Goal: Find specific page/section: Find specific page/section

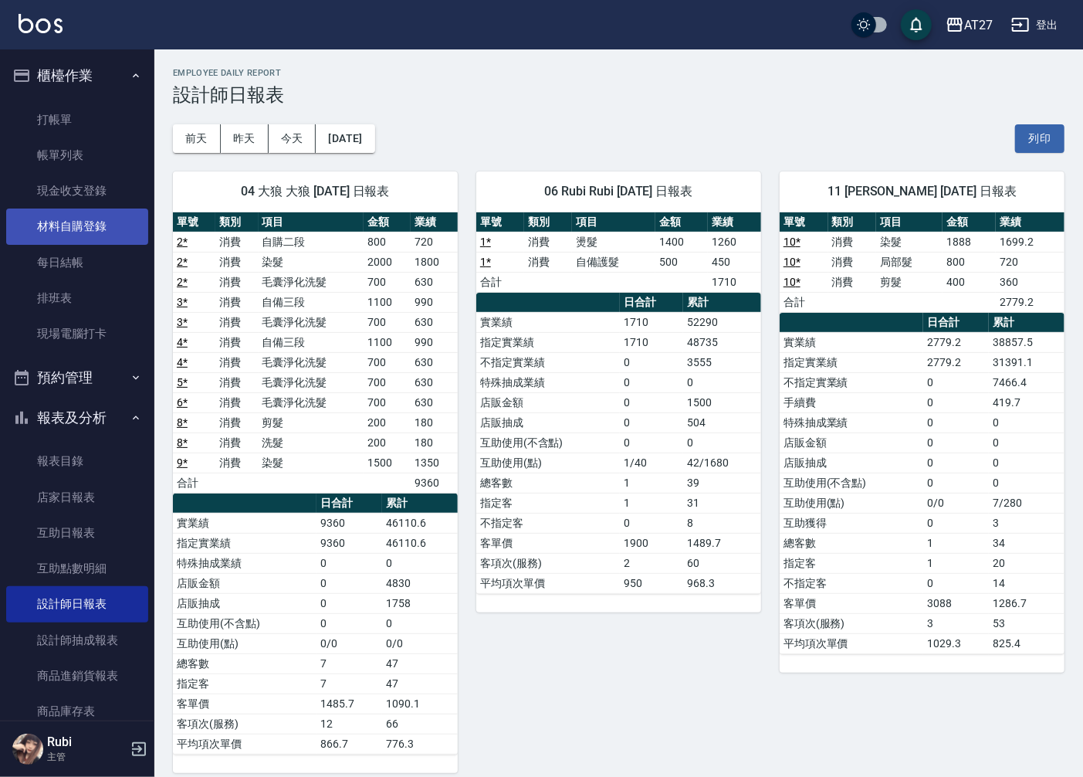
scroll to position [1, 0]
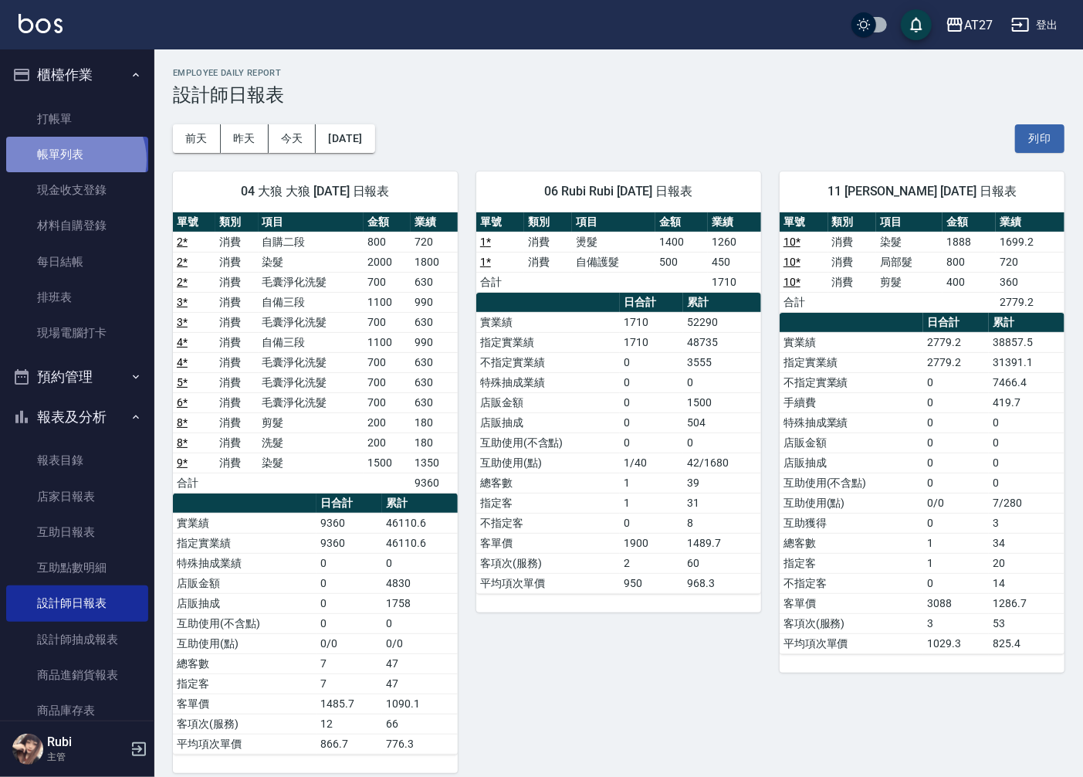
click at [74, 160] on link "帳單列表" at bounding box center [77, 155] width 142 height 36
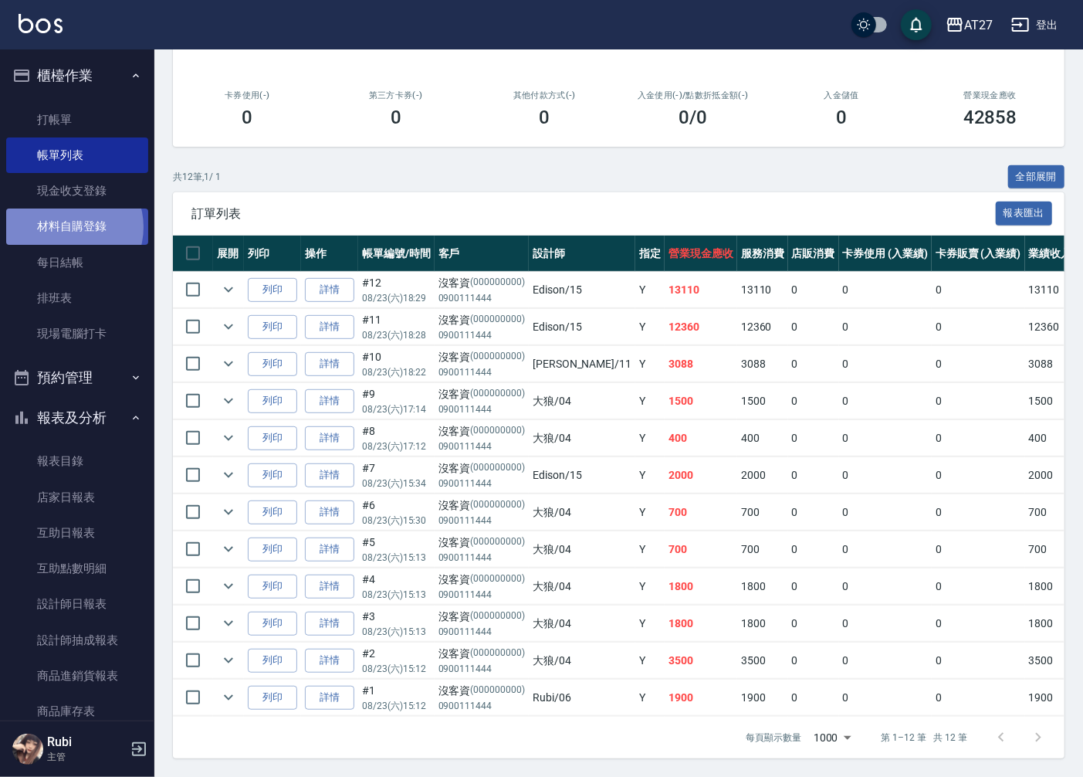
click at [67, 227] on link "材料自購登錄" at bounding box center [77, 226] width 142 height 36
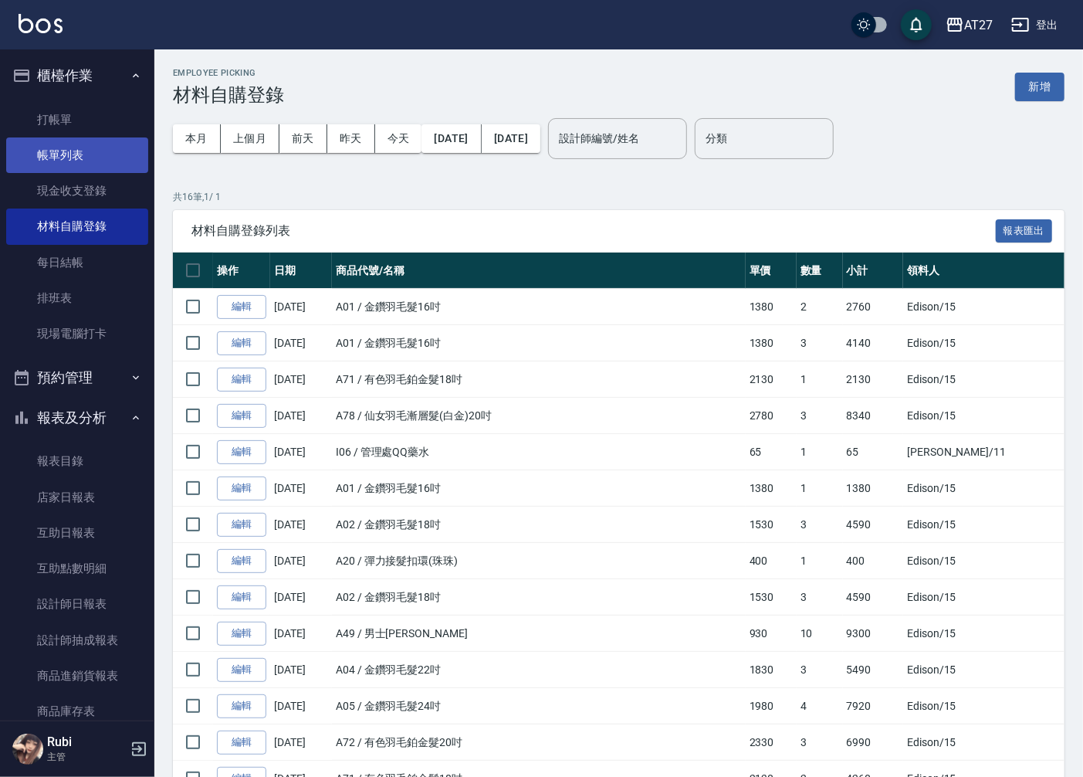
click at [64, 157] on link "帳單列表" at bounding box center [77, 155] width 142 height 36
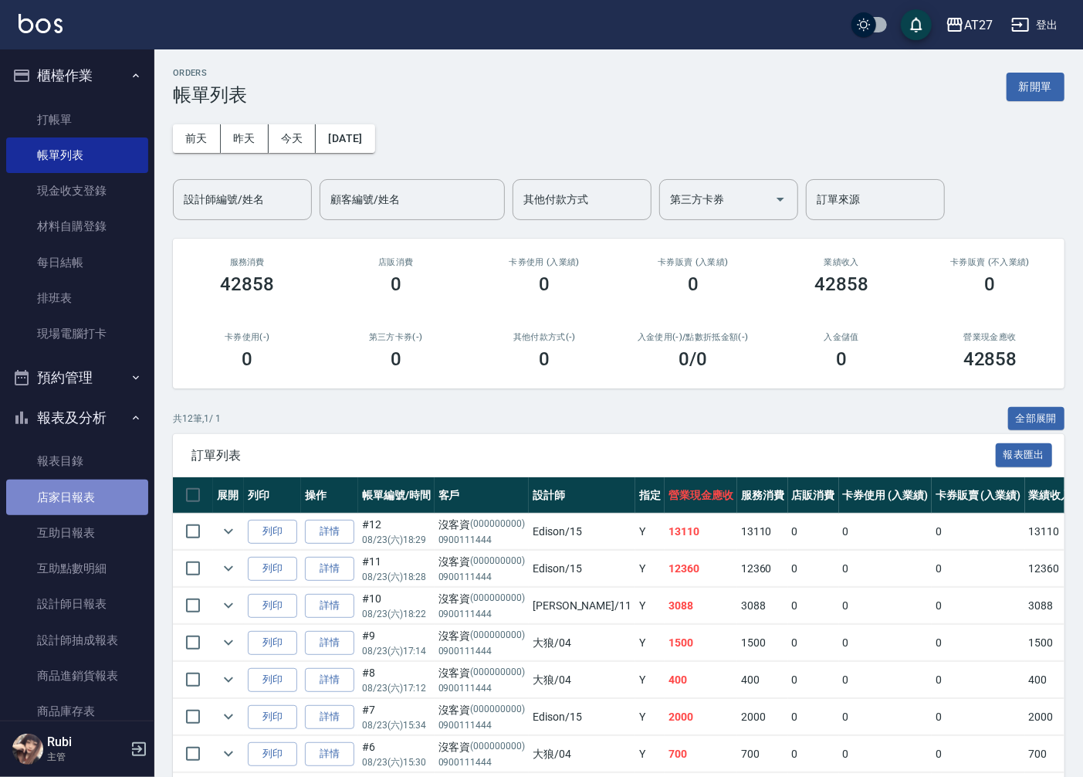
click at [85, 489] on link "店家日報表" at bounding box center [77, 497] width 142 height 36
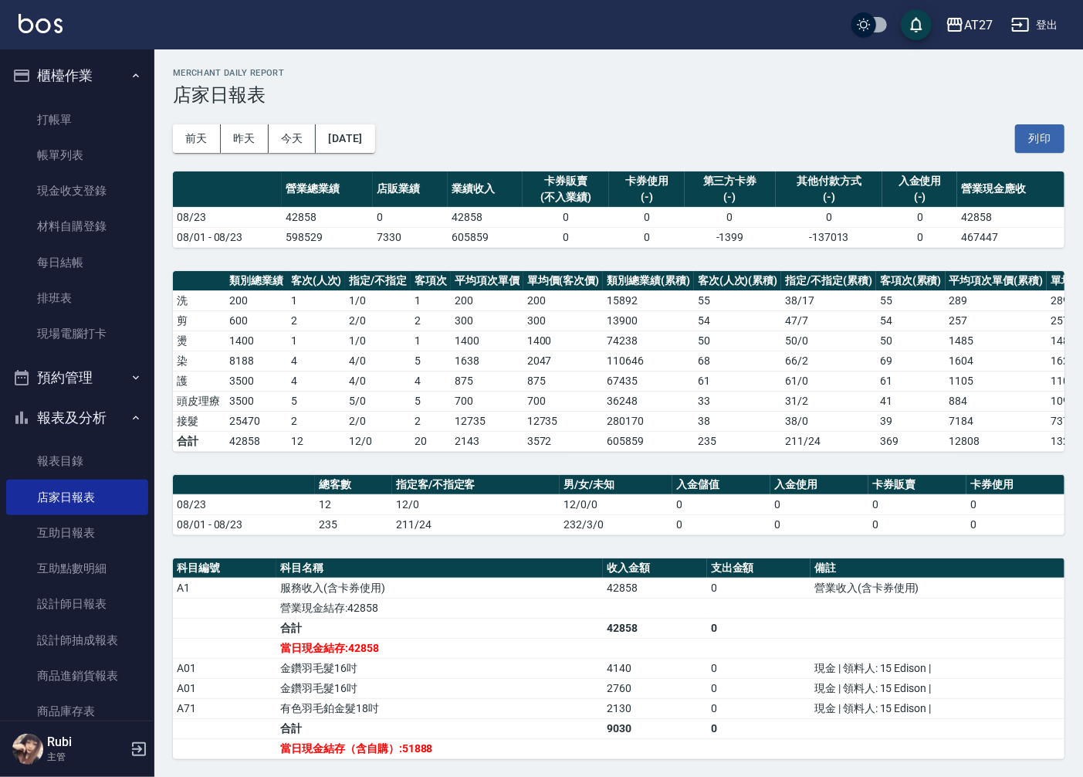
scroll to position [238, 0]
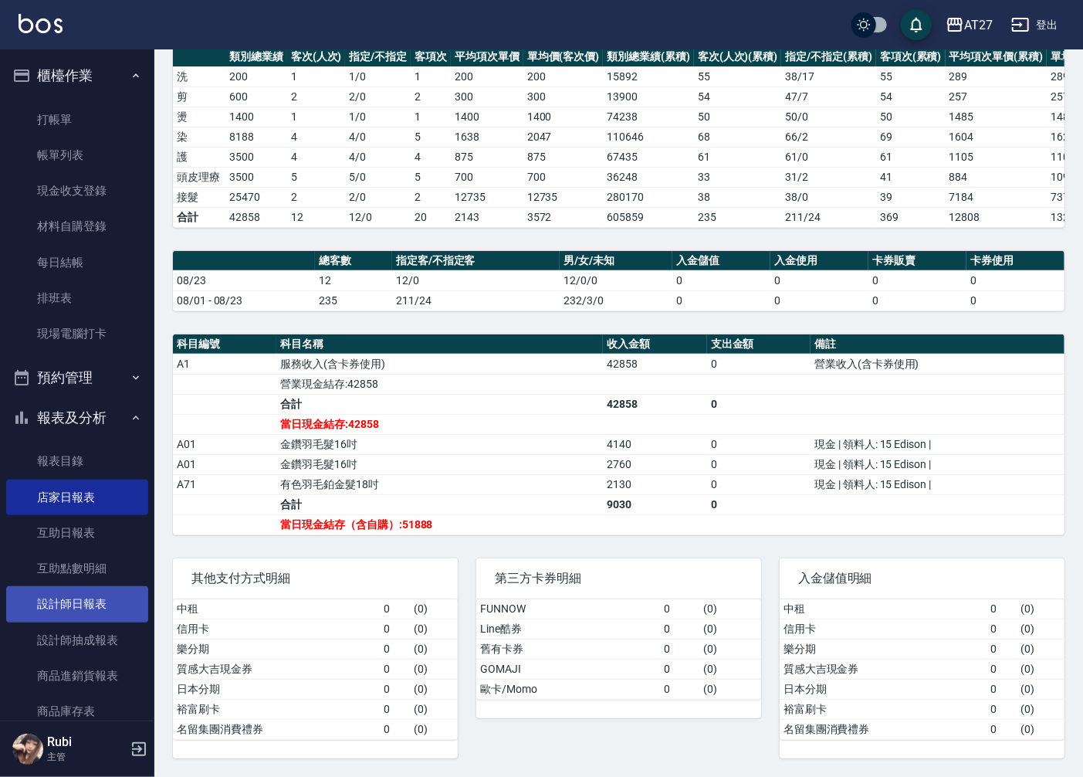
drag, startPoint x: 66, startPoint y: 601, endPoint x: 59, endPoint y: 595, distance: 8.2
click at [66, 601] on link "設計師日報表" at bounding box center [77, 604] width 142 height 36
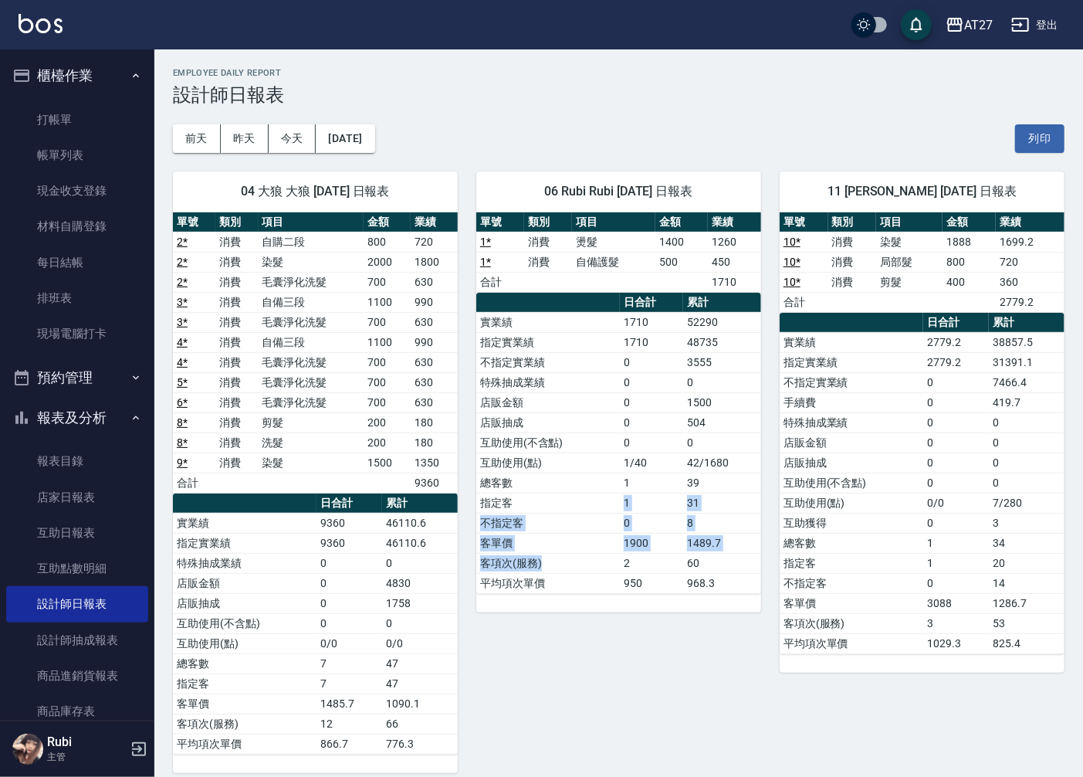
drag, startPoint x: 583, startPoint y: 546, endPoint x: 559, endPoint y: 460, distance: 89.0
click at [559, 460] on tbody "實業績 1710 52290 指定實業績 1710 48735 不指定實業績 0 3555 特殊抽成業績 0 0 店販金額 0 1500 店販抽成 0 504…" at bounding box center [618, 452] width 285 height 281
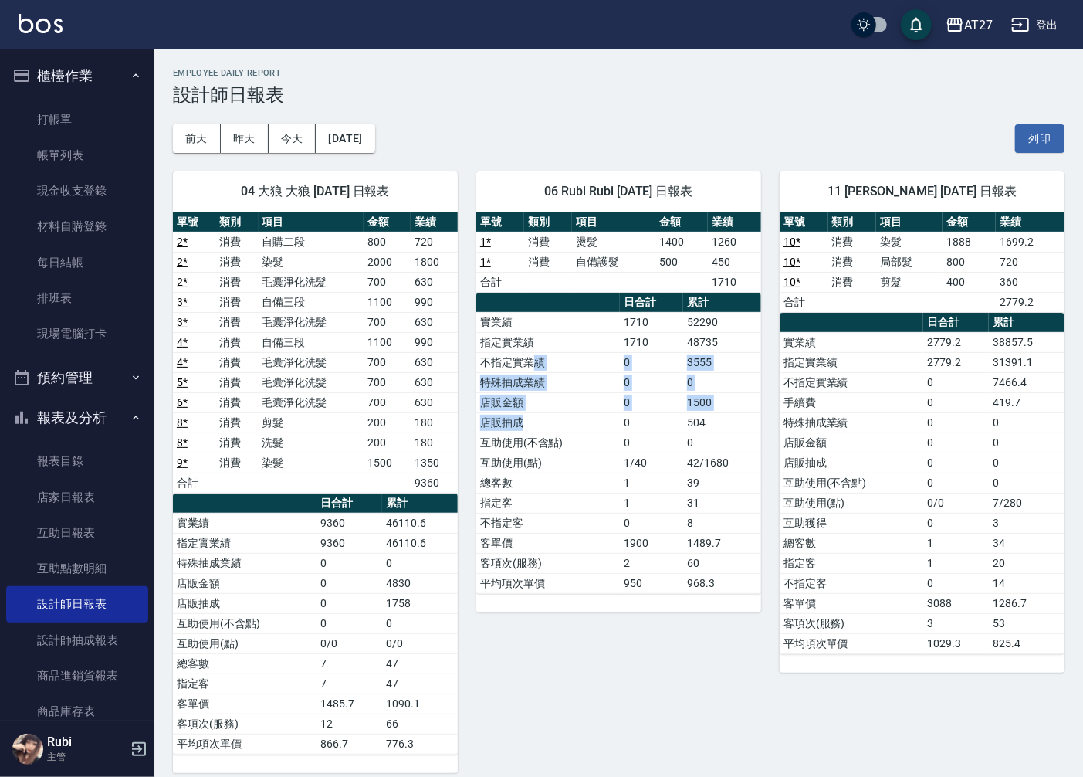
drag, startPoint x: 559, startPoint y: 460, endPoint x: 574, endPoint y: 496, distance: 38.4
click at [574, 496] on tbody "實業績 1710 52290 指定實業績 1710 48735 不指定實業績 0 3555 特殊抽成業績 0 0 店販金額 0 1500 店販抽成 0 504…" at bounding box center [618, 452] width 285 height 281
drag, startPoint x: 574, startPoint y: 496, endPoint x: 593, endPoint y: 529, distance: 38.4
click at [593, 530] on td "不指定客" at bounding box center [548, 523] width 144 height 20
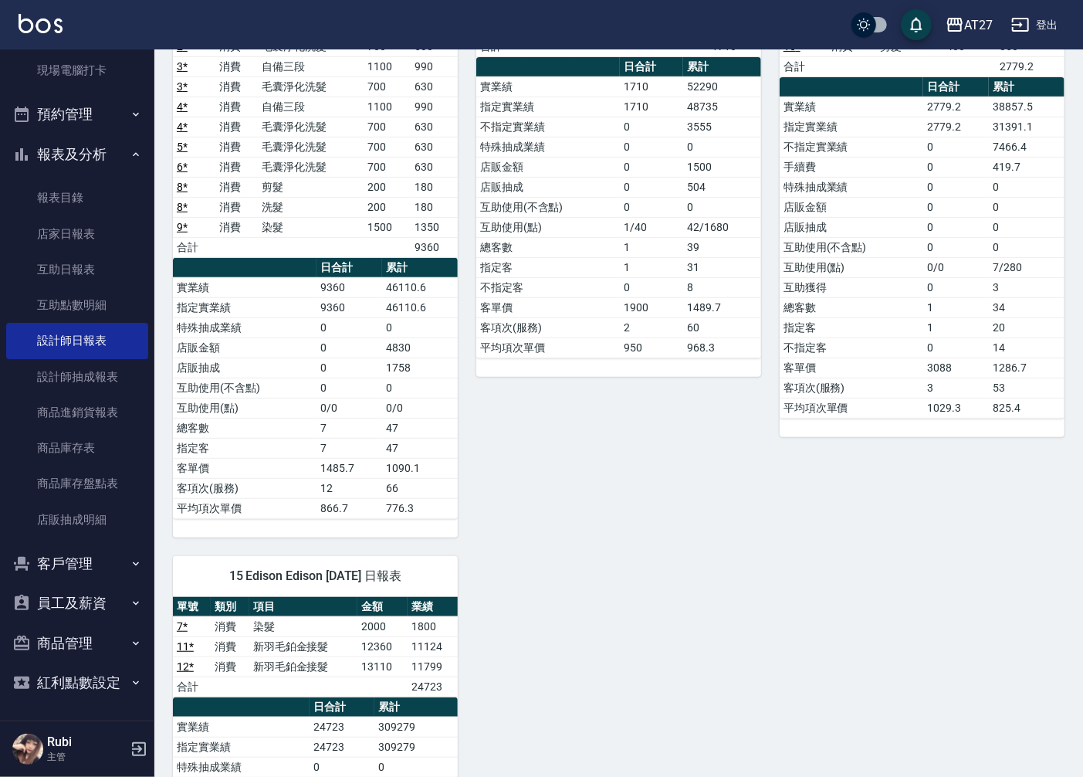
scroll to position [457, 0]
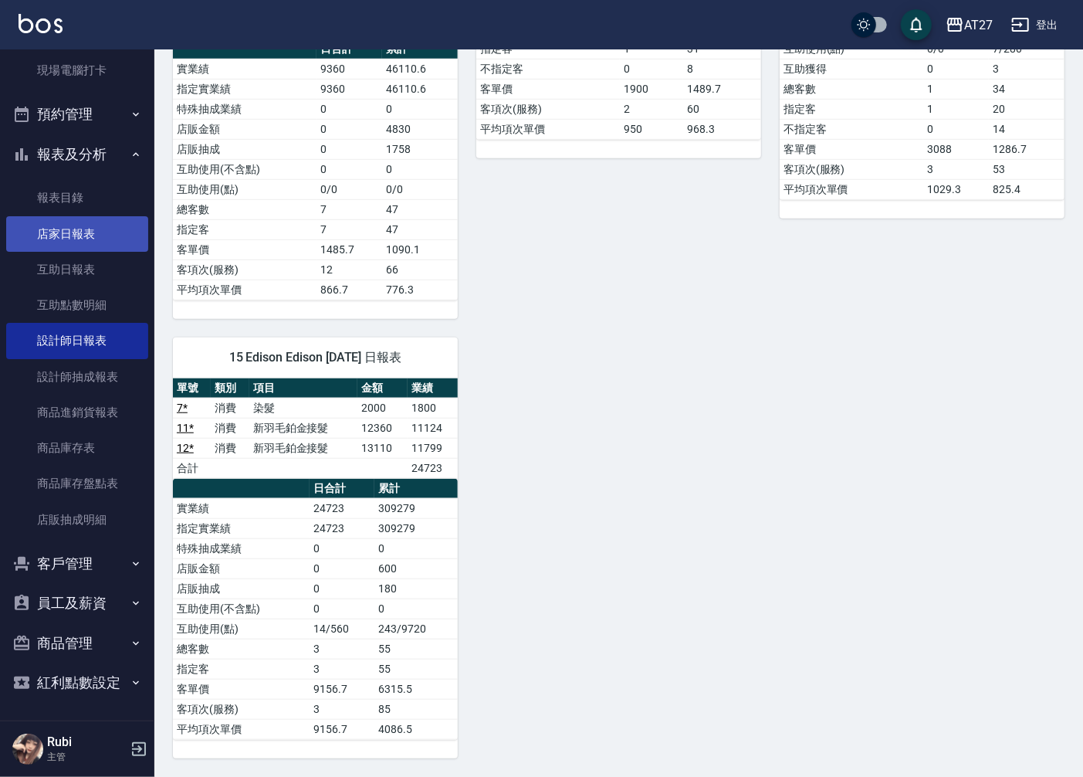
click at [78, 242] on link "店家日報表" at bounding box center [77, 234] width 142 height 36
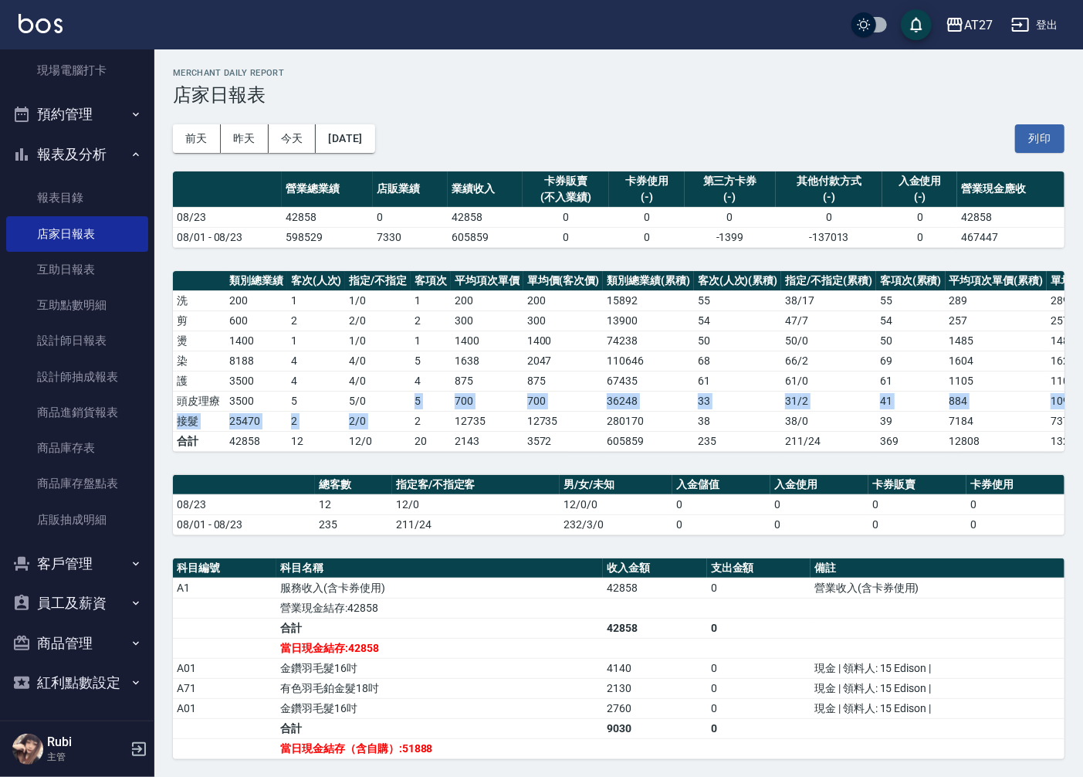
drag, startPoint x: 381, startPoint y: 410, endPoint x: 412, endPoint y: 428, distance: 35.6
click at [412, 428] on tbody "洗 200 1 1 / 0 1 200 200 15892 55 38 / 17 55 289 289 剪 600 2 2 / 0 2 300 300 139…" at bounding box center [665, 370] width 984 height 161
drag, startPoint x: 412, startPoint y: 428, endPoint x: 435, endPoint y: 481, distance: 57.8
click at [435, 481] on div "AT27 [DATE] 店家日報表 列印時間： [DATE][PHONE_NUMBER]:00 Merchant Daily Report 店家日報表 [DA…" at bounding box center [618, 524] width 929 height 951
drag, startPoint x: 450, startPoint y: 481, endPoint x: 423, endPoint y: 455, distance: 37.1
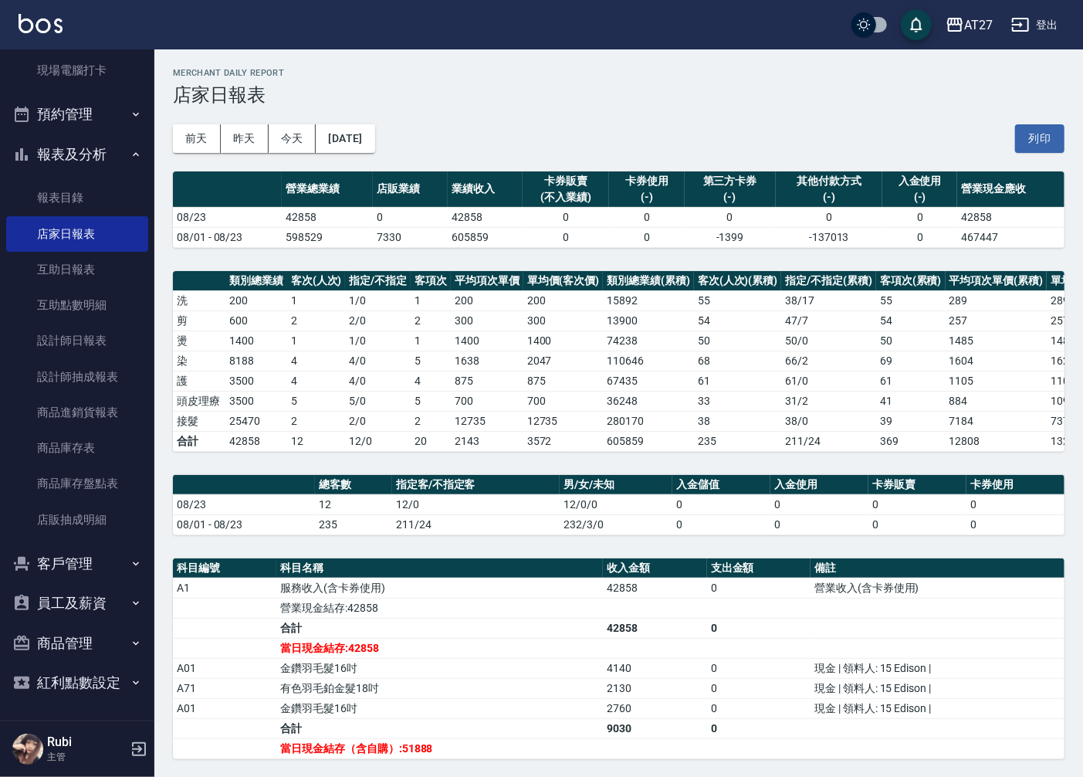
click at [423, 455] on div "AT27 [DATE] 店家日報表 列印時間： [DATE][PHONE_NUMBER]:00 Merchant Daily Report 店家日報表 [DA…" at bounding box center [618, 524] width 929 height 951
click at [436, 495] on th "指定客/不指定客" at bounding box center [476, 485] width 168 height 20
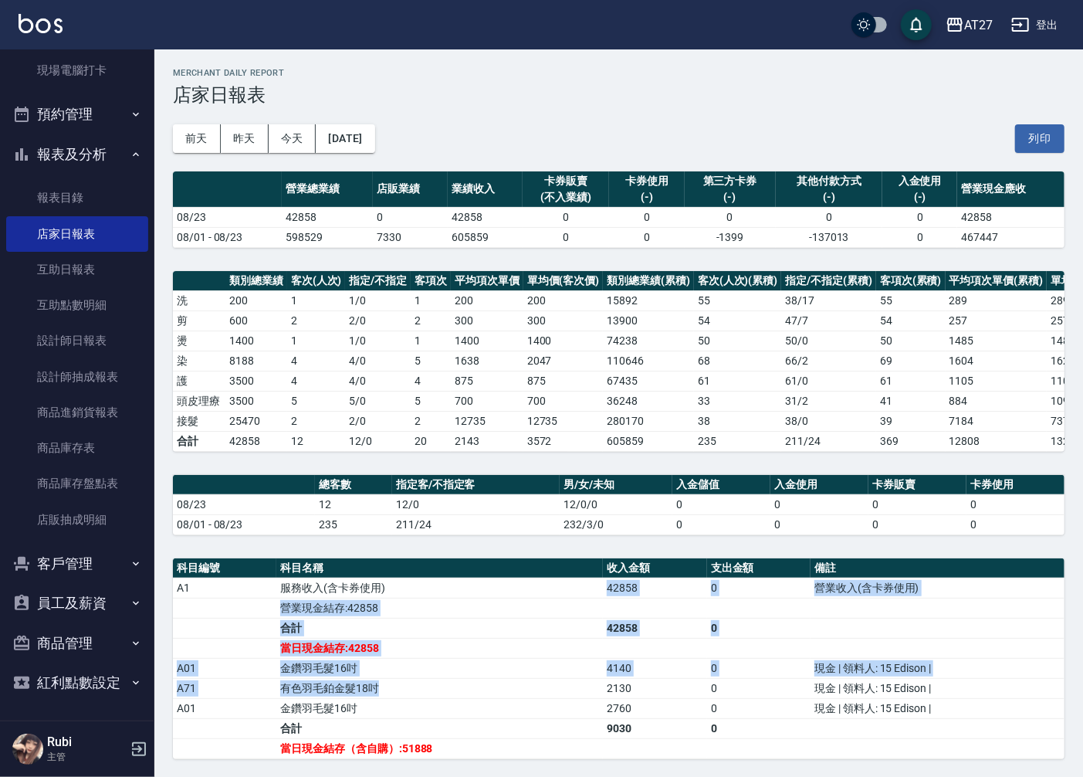
drag, startPoint x: 436, startPoint y: 598, endPoint x: 479, endPoint y: 712, distance: 121.9
click at [479, 712] on tbody "A1 服務收入(含卡券使用) 42858 0 營業收入(含卡券使用) 營業現金結存:42858 合計 42858 0 當日現金結存:42858 A01 金鑽羽…" at bounding box center [619, 667] width 892 height 181
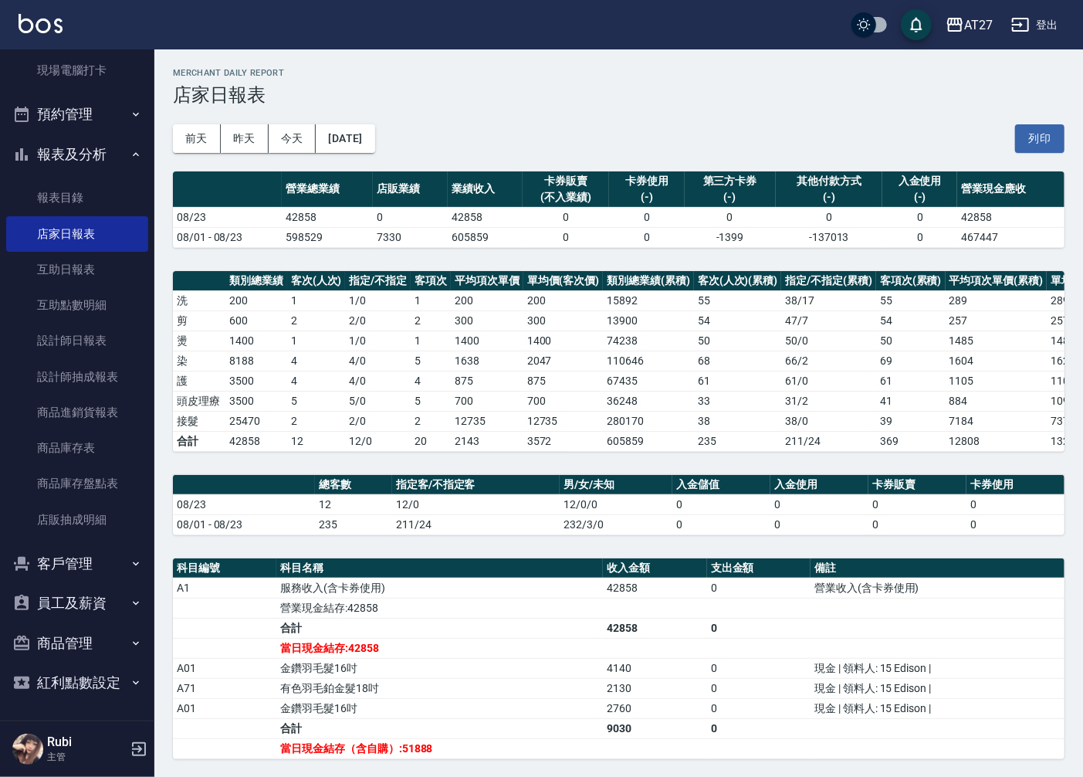
drag, startPoint x: 479, startPoint y: 712, endPoint x: 480, endPoint y: 742, distance: 30.1
click at [480, 738] on td "合計" at bounding box center [439, 728] width 327 height 20
drag, startPoint x: 475, startPoint y: 730, endPoint x: 464, endPoint y: 708, distance: 24.9
click at [464, 708] on tbody "A1 服務收入(含卡券使用) 42858 0 營業收入(含卡券使用) 營業現金結存:42858 合計 42858 0 當日現金結存:42858 A01 金鑽羽…" at bounding box center [619, 667] width 892 height 181
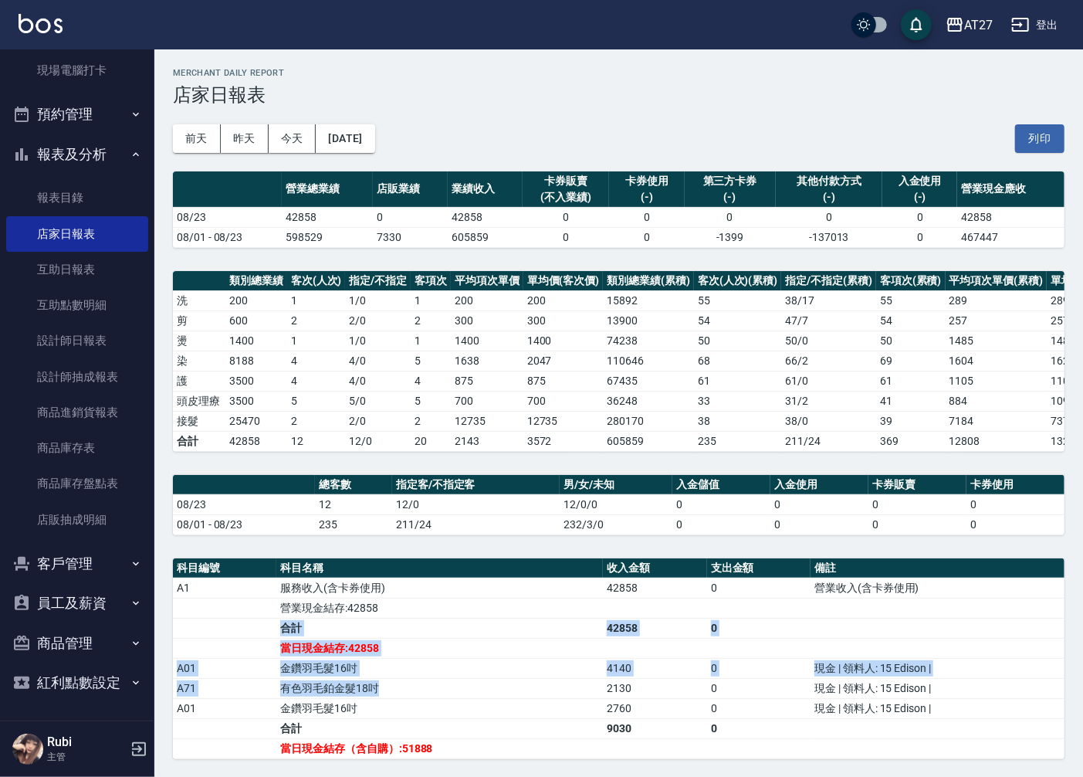
drag, startPoint x: 464, startPoint y: 708, endPoint x: 474, endPoint y: 706, distance: 10.2
click at [474, 706] on tbody "A1 服務收入(含卡券使用) 42858 0 營業收入(含卡券使用) 營業現金結存:42858 合計 42858 0 當日現金結存:42858 A01 金鑽羽…" at bounding box center [619, 667] width 892 height 181
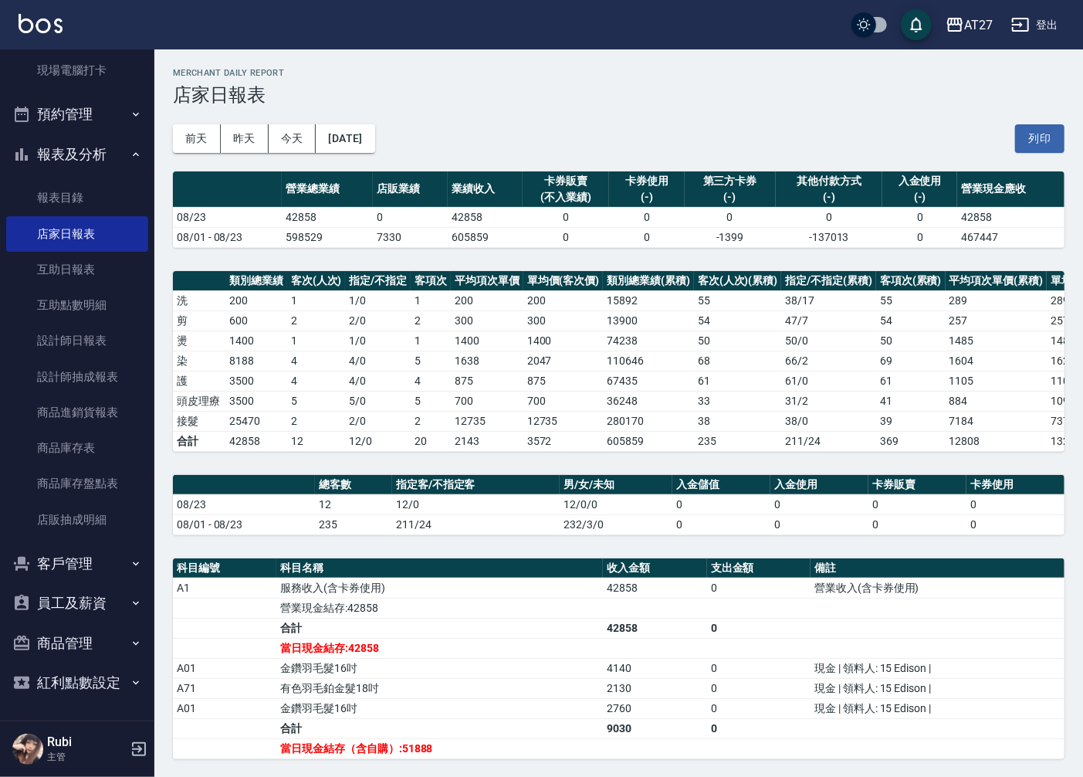
drag, startPoint x: 474, startPoint y: 706, endPoint x: 487, endPoint y: 723, distance: 20.9
click at [487, 718] on td "金鑽羽毛髮16吋" at bounding box center [439, 708] width 327 height 20
drag, startPoint x: 489, startPoint y: 716, endPoint x: 472, endPoint y: 678, distance: 41.2
click at [472, 678] on tbody "A1 服務收入(含卡券使用) 42858 0 營業收入(含卡券使用) 營業現金結存:42858 合計 42858 0 當日現金結存:42858 A01 金鑽羽…" at bounding box center [619, 667] width 892 height 181
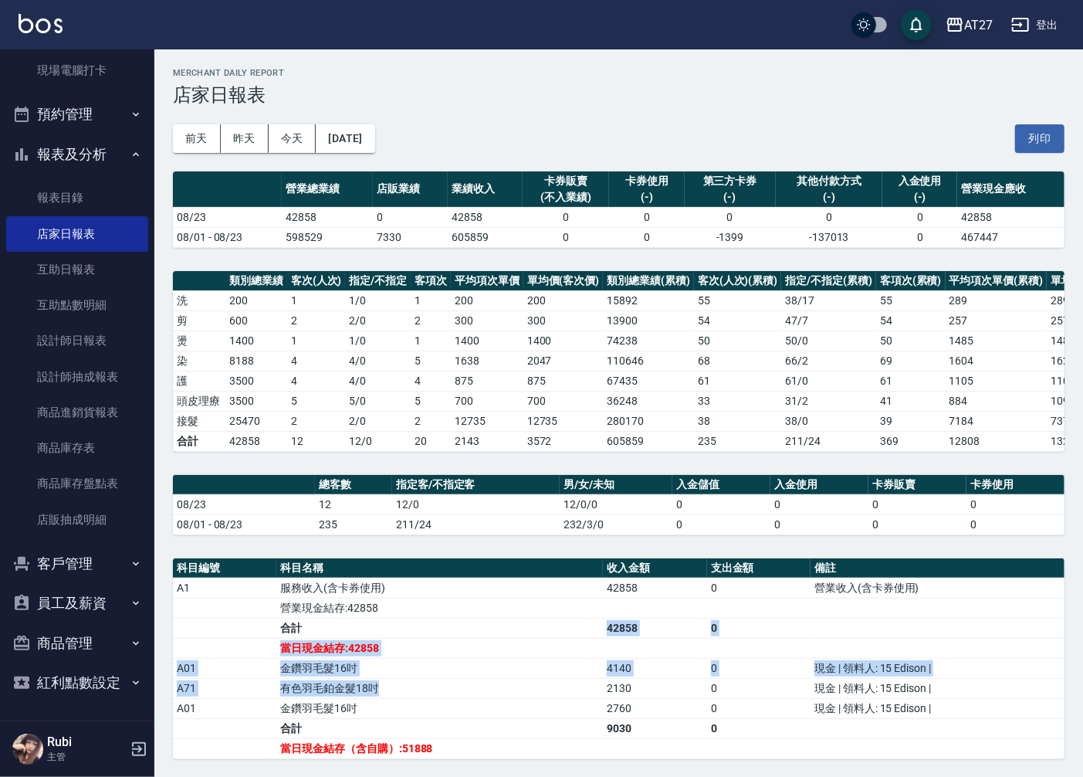
drag, startPoint x: 472, startPoint y: 678, endPoint x: 485, endPoint y: 703, distance: 27.6
click at [485, 703] on tbody "A1 服務收入(含卡券使用) 42858 0 營業收入(含卡券使用) 營業現金結存:42858 合計 42858 0 當日現金結存:42858 A01 金鑽羽…" at bounding box center [619, 667] width 892 height 181
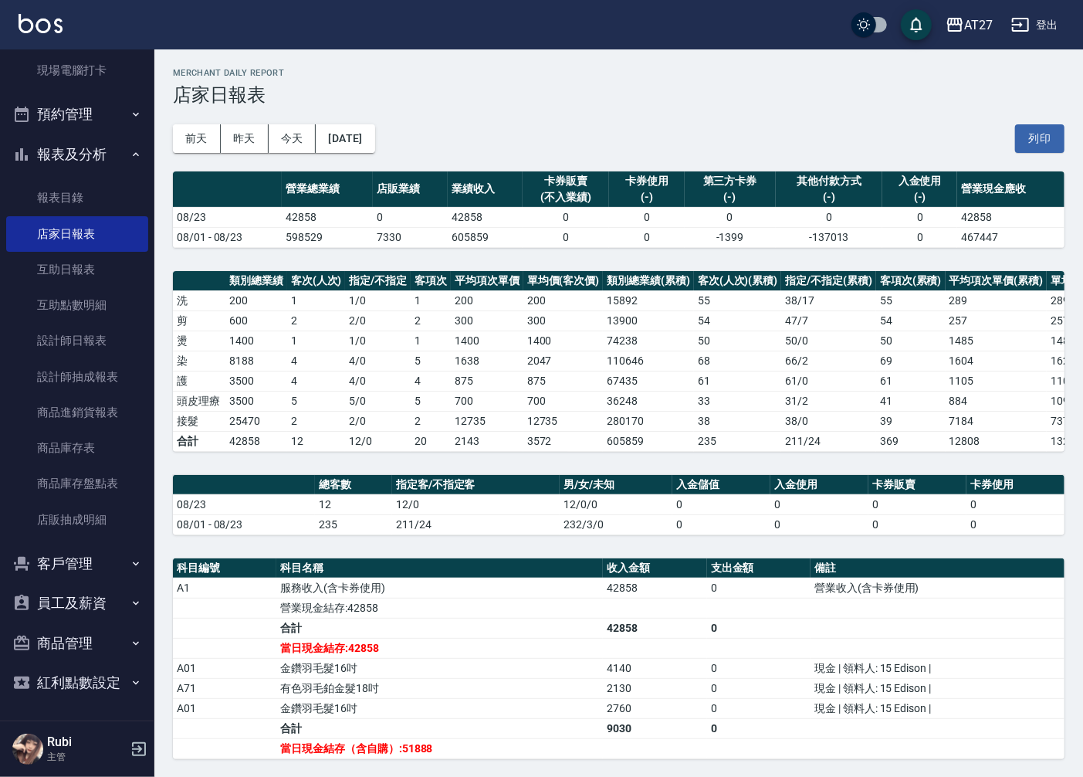
drag, startPoint x: 485, startPoint y: 703, endPoint x: 496, endPoint y: 718, distance: 19.3
click at [496, 718] on td "金鑽羽毛髮16吋" at bounding box center [439, 708] width 327 height 20
drag, startPoint x: 464, startPoint y: 733, endPoint x: 449, endPoint y: 716, distance: 23.0
click at [449, 716] on tbody "A1 服務收入(含卡券使用) 42858 0 營業收入(含卡券使用) 營業現金結存:42858 合計 42858 0 當日現金結存:42858 A01 金鑽羽…" at bounding box center [619, 667] width 892 height 181
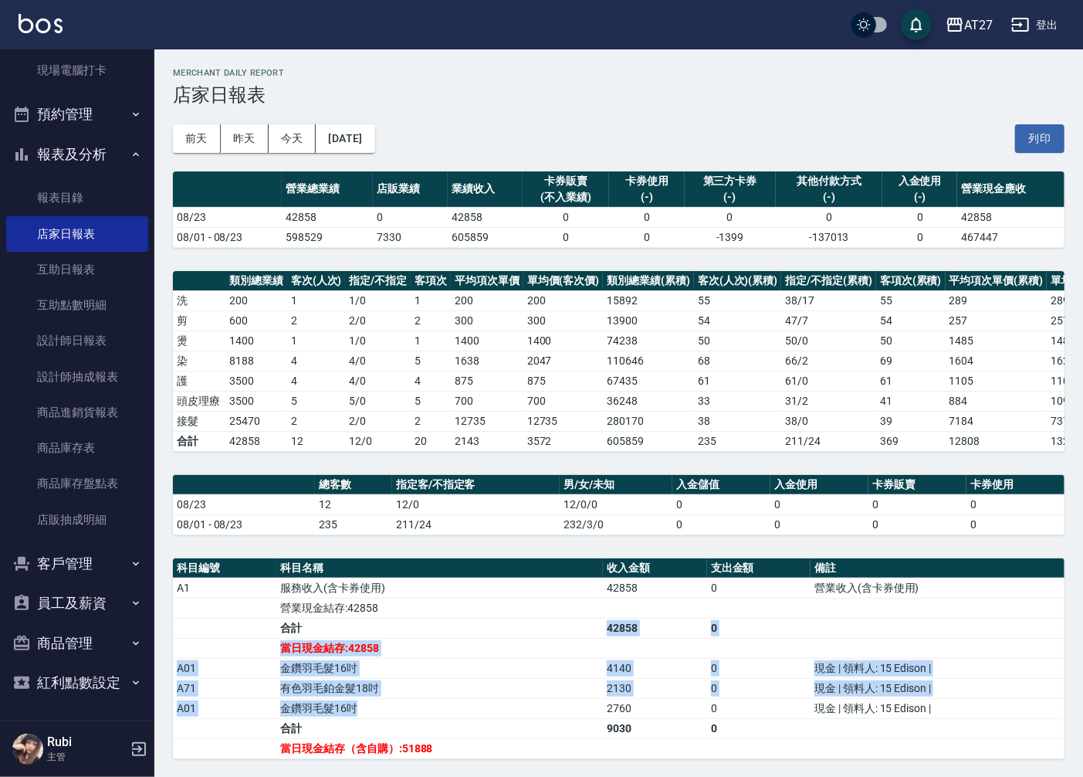
click at [448, 716] on tbody "A1 服務收入(含卡券使用) 42858 0 營業收入(含卡券使用) 營業現金結存:42858 合計 42858 0 當日現金結存:42858 A01 金鑽羽…" at bounding box center [619, 667] width 892 height 181
drag, startPoint x: 448, startPoint y: 716, endPoint x: 452, endPoint y: 723, distance: 8.6
click at [452, 718] on td "金鑽羽毛髮16吋" at bounding box center [439, 708] width 327 height 20
drag, startPoint x: 418, startPoint y: 621, endPoint x: 449, endPoint y: 699, distance: 83.6
click at [449, 699] on tbody "A1 服務收入(含卡券使用) 42858 0 營業收入(含卡券使用) 營業現金結存:42858 合計 42858 0 當日現金結存:42858 A01 金鑽羽…" at bounding box center [619, 667] width 892 height 181
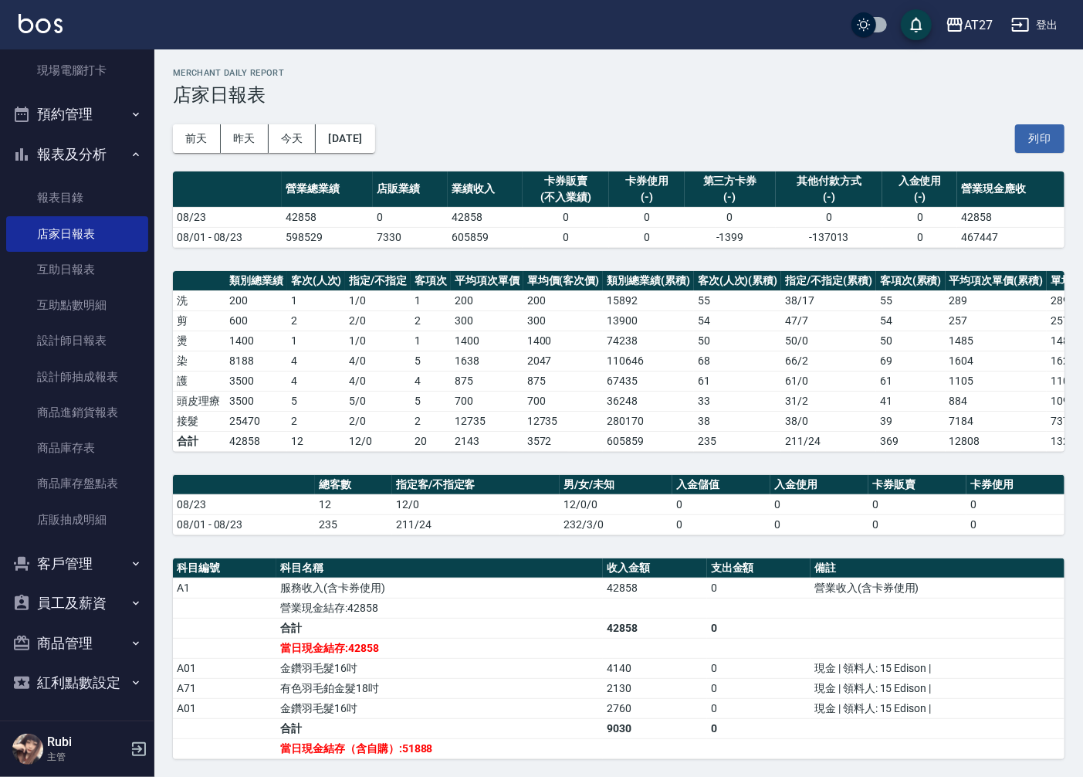
drag, startPoint x: 449, startPoint y: 699, endPoint x: 462, endPoint y: 714, distance: 20.3
click at [462, 714] on td "金鑽羽毛髮16吋" at bounding box center [439, 708] width 327 height 20
drag, startPoint x: 462, startPoint y: 714, endPoint x: 438, endPoint y: 689, distance: 33.9
click at [438, 689] on tbody "A1 服務收入(含卡券使用) 42858 0 營業收入(含卡券使用) 營業現金結存:42858 合計 42858 0 當日現金結存:42858 A01 金鑽羽…" at bounding box center [619, 667] width 892 height 181
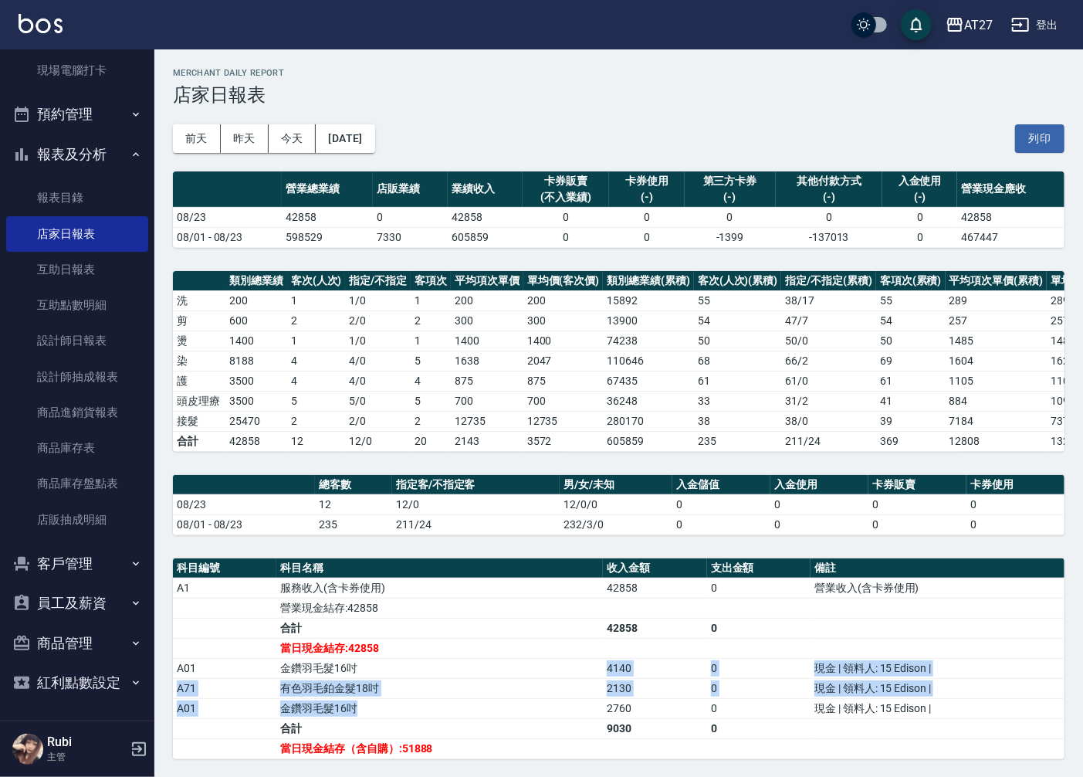
drag, startPoint x: 411, startPoint y: 648, endPoint x: 405, endPoint y: 639, distance: 11.1
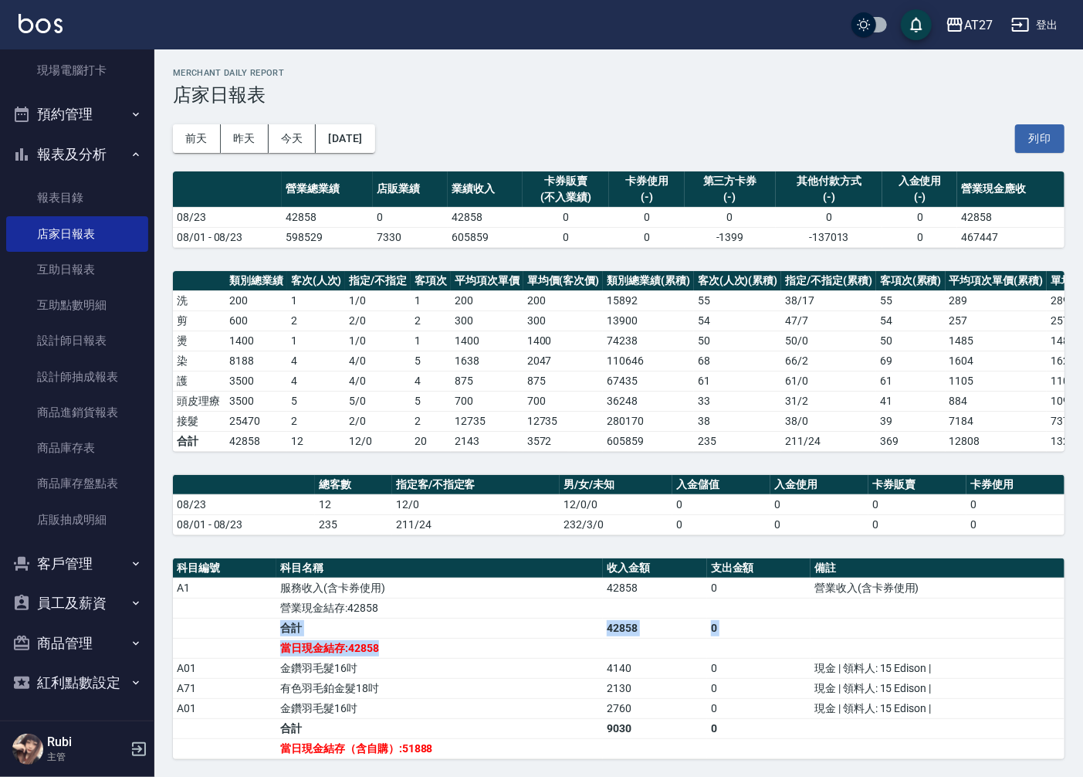
drag, startPoint x: 391, startPoint y: 614, endPoint x: 433, endPoint y: 677, distance: 75.2
click at [433, 677] on tbody "A1 服務收入(含卡券使用) 42858 0 營業收入(含卡券使用) 營業現金結存:42858 合計 42858 0 當日現金結存:42858 A01 金鑽羽…" at bounding box center [619, 667] width 892 height 181
drag, startPoint x: 433, startPoint y: 677, endPoint x: 443, endPoint y: 699, distance: 23.8
click at [443, 698] on td "有色羽毛鉑金髮18吋" at bounding box center [439, 688] width 327 height 20
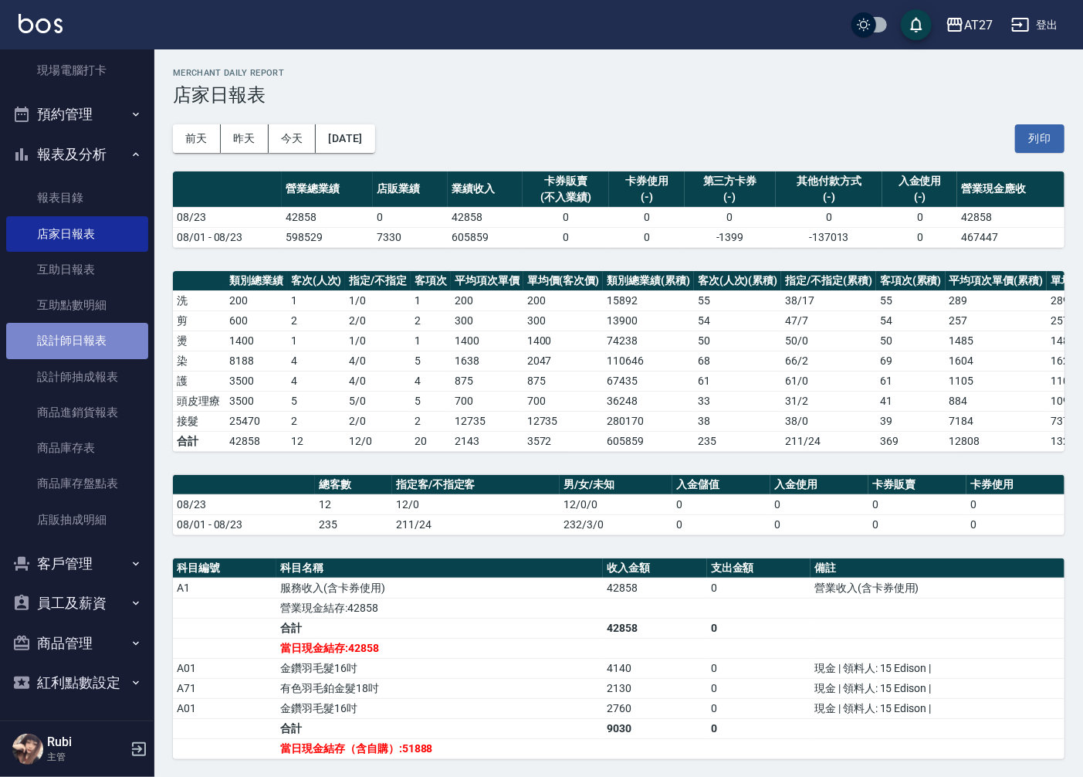
click at [113, 344] on link "設計師日報表" at bounding box center [77, 341] width 142 height 36
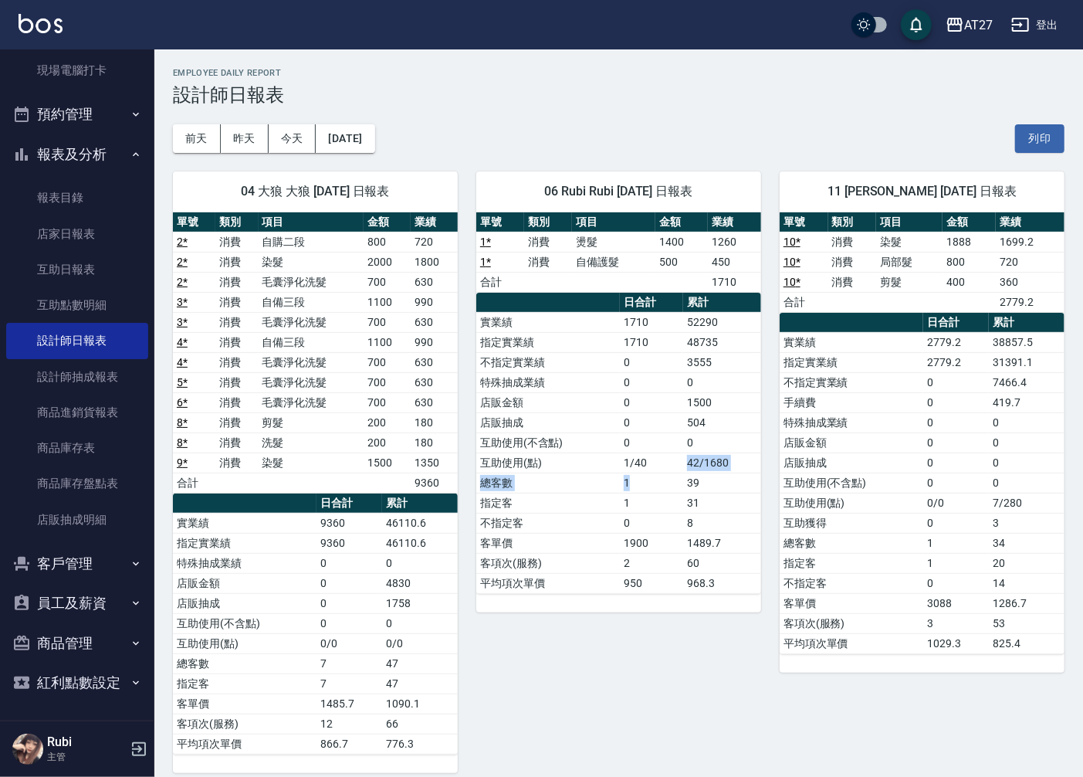
drag, startPoint x: 654, startPoint y: 479, endPoint x: 648, endPoint y: 436, distance: 42.8
click at [648, 436] on tbody "實業績 1710 52290 指定實業績 1710 48735 不指定實業績 0 3555 特殊抽成業績 0 0 店販金額 0 1500 店販抽成 0 504…" at bounding box center [618, 452] width 285 height 281
drag, startPoint x: 648, startPoint y: 436, endPoint x: 621, endPoint y: 459, distance: 35.7
click at [621, 459] on tbody "實業績 1710 52290 指定實業績 1710 48735 不指定實業績 0 3555 特殊抽成業績 0 0 店販金額 0 1500 店販抽成 0 504…" at bounding box center [618, 452] width 285 height 281
drag, startPoint x: 621, startPoint y: 459, endPoint x: 613, endPoint y: 503, distance: 44.7
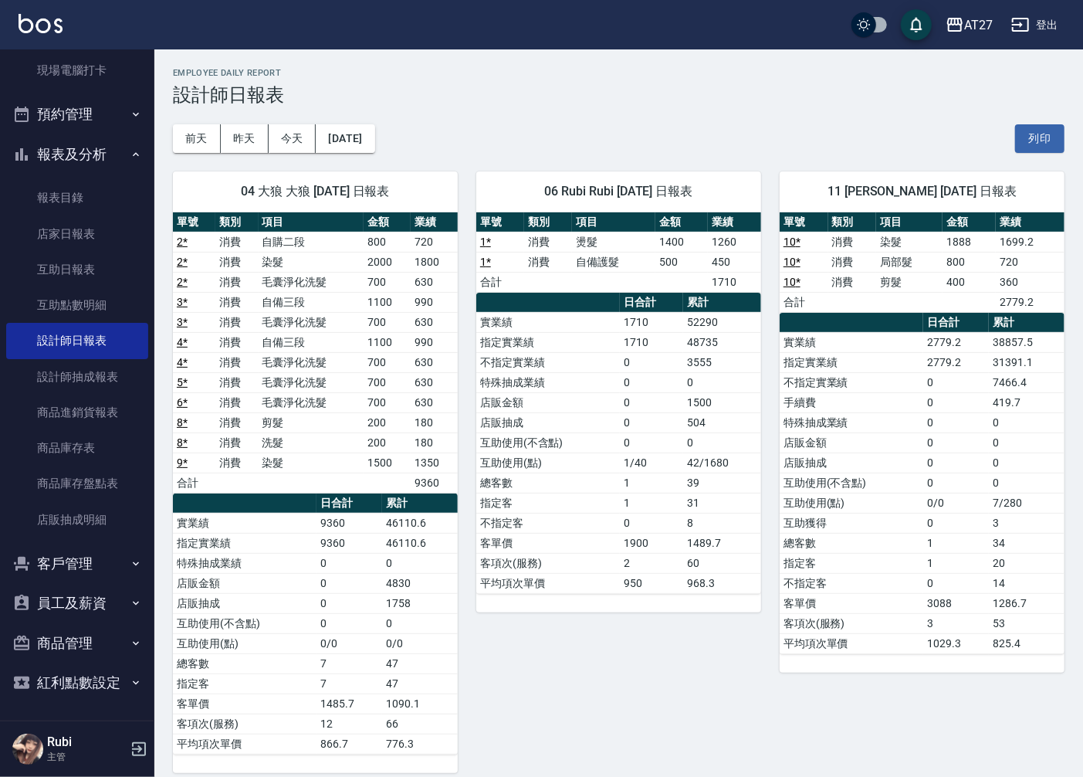
click at [613, 503] on td "指定客" at bounding box center [548, 503] width 144 height 20
drag, startPoint x: 613, startPoint y: 503, endPoint x: 1002, endPoint y: 703, distance: 437.8
click at [1002, 703] on div "04 大狼 大狼 [DATE] 日報表 單號 類別 項目 金額 業績 2 * 消費 自購二段 800 720 2 * 消費 染髮 2000 1800 2 * …" at bounding box center [609, 682] width 910 height 1059
click at [661, 317] on td "1710" at bounding box center [651, 322] width 63 height 20
